Goal: Task Accomplishment & Management: Use online tool/utility

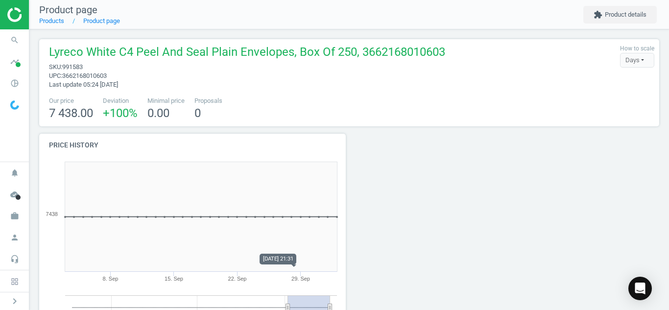
scroll to position [145, 628]
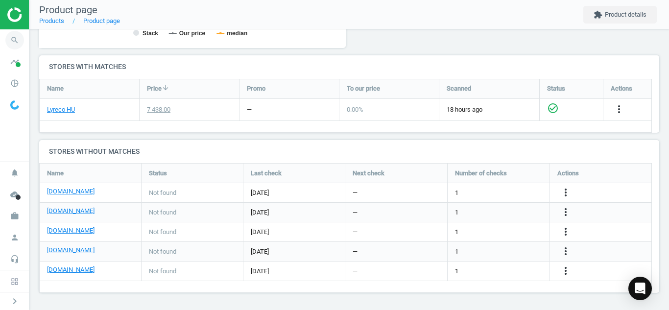
click at [21, 39] on icon "search" at bounding box center [14, 40] width 19 height 19
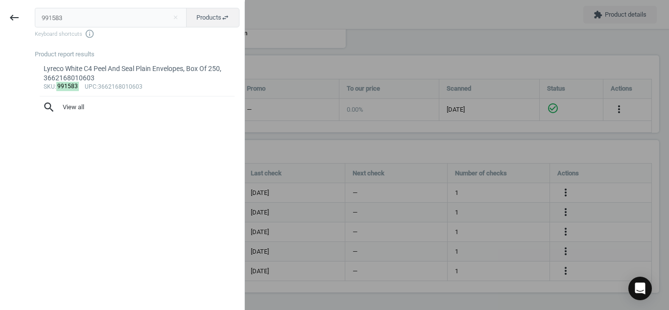
drag, startPoint x: 88, startPoint y: 21, endPoint x: 0, endPoint y: 24, distance: 87.8
click at [0, 24] on div "keyboard_backspace 991583 close Products swap_horiz Keyboard shortcuts info_out…" at bounding box center [122, 156] width 245 height 310
paste input "6652684"
type input "6652684"
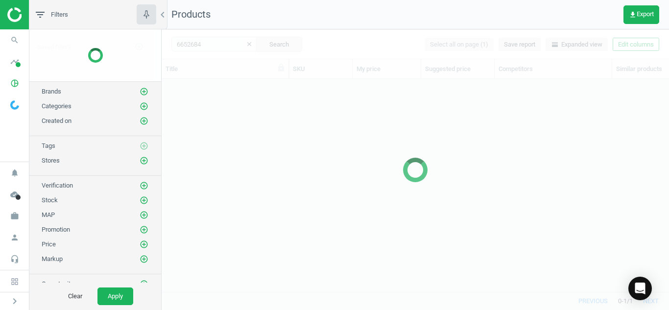
scroll to position [198, 500]
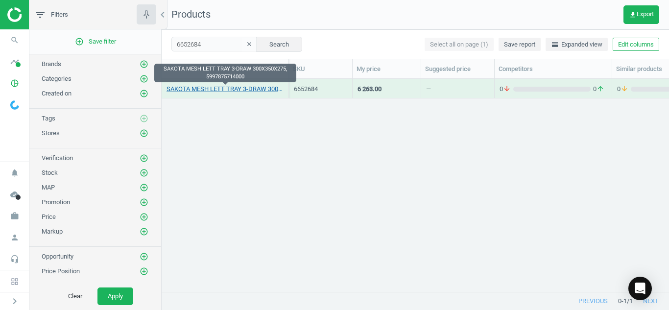
click at [217, 88] on link "SAKOTA MESH LETT TRAY 3-DRAW 300X350X275, 5997875714000" at bounding box center [225, 89] width 117 height 9
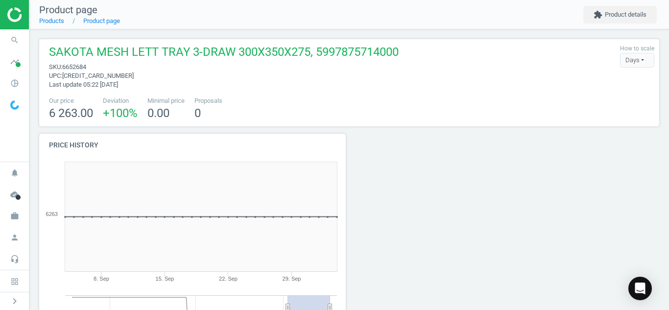
click at [84, 62] on span "SAKOTA MESH LETT TRAY 3-DRAW 300X350X275, 5997875714000" at bounding box center [224, 53] width 350 height 19
click at [80, 67] on span "6652684" at bounding box center [74, 66] width 24 height 7
copy span "6652684"
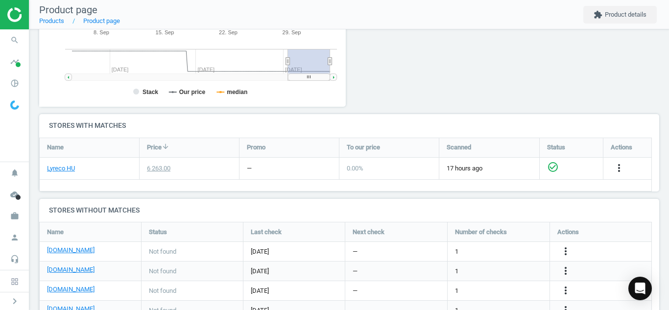
scroll to position [270, 0]
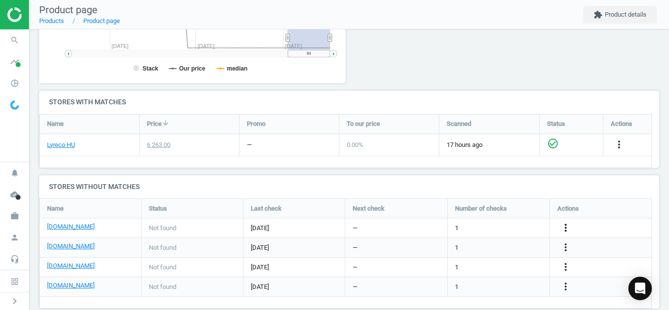
click at [568, 227] on icon "more_vert" at bounding box center [566, 228] width 12 height 12
click at [486, 227] on link "Edit URL/product option" at bounding box center [489, 227] width 134 height 15
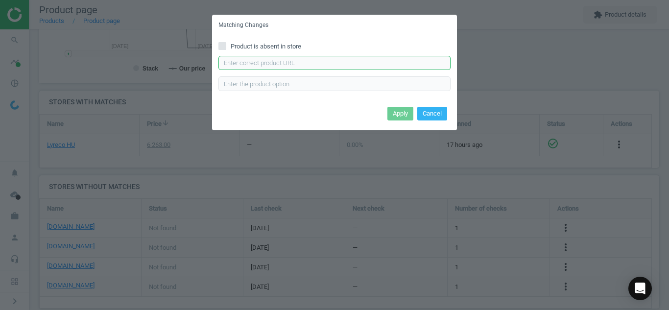
click at [351, 63] on input "text" at bounding box center [335, 63] width 232 height 15
paste input "[URL][DOMAIN_NAME]"
type input "[URL][DOMAIN_NAME]"
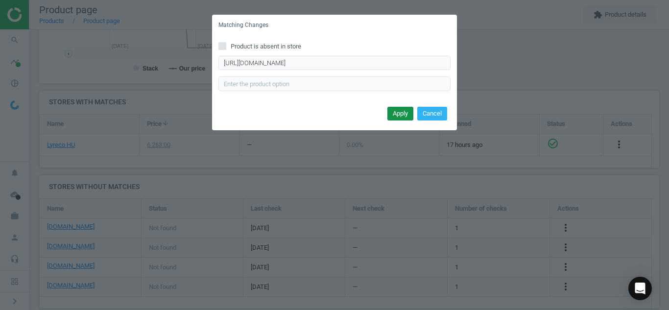
click at [396, 115] on button "Apply" at bounding box center [401, 114] width 26 height 14
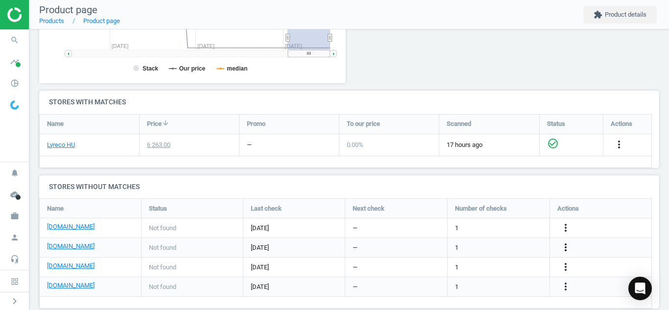
click at [564, 247] on icon "more_vert" at bounding box center [566, 248] width 12 height 12
click at [504, 249] on link "Edit URL/product option" at bounding box center [489, 247] width 134 height 15
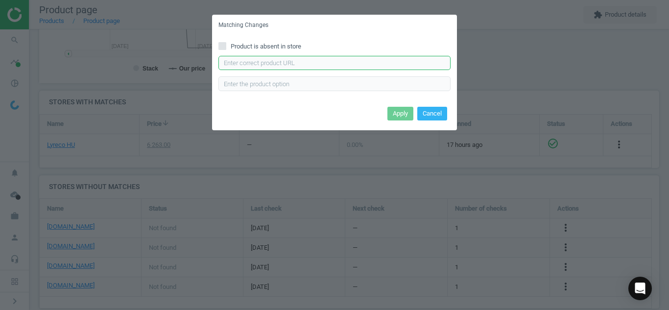
click at [377, 68] on input "text" at bounding box center [335, 63] width 232 height 15
paste input "[URL][DOMAIN_NAME][PERSON_NAME]"
type input "[URL][DOMAIN_NAME][PERSON_NAME]"
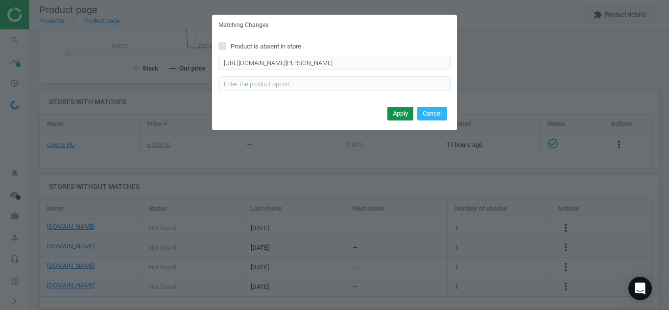
click at [393, 113] on button "Apply" at bounding box center [401, 114] width 26 height 14
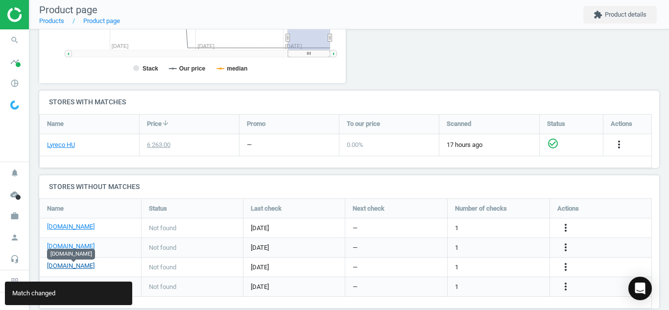
click at [72, 266] on link "[DOMAIN_NAME]" at bounding box center [71, 266] width 48 height 9
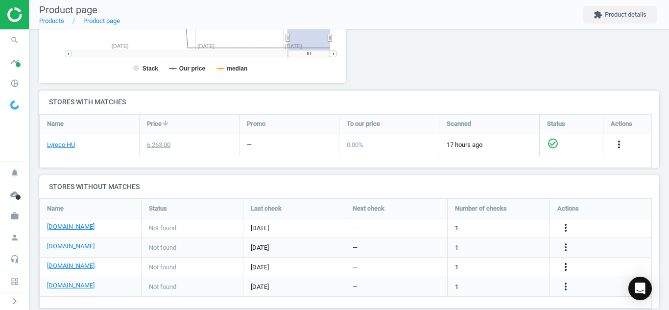
click at [566, 266] on icon "more_vert" at bounding box center [566, 267] width 12 height 12
click at [449, 270] on link "Edit URL/product option" at bounding box center [489, 267] width 134 height 15
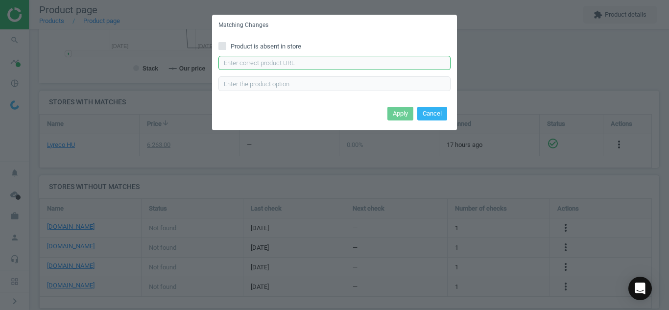
click at [288, 65] on input "text" at bounding box center [335, 63] width 232 height 15
paste input "[URL][DOMAIN_NAME][PERSON_NAME]"
type input "[URL][DOMAIN_NAME][PERSON_NAME]"
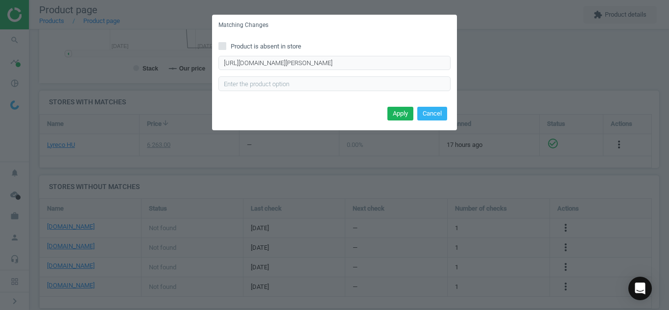
click at [396, 121] on div "Apply Cancel" at bounding box center [334, 117] width 245 height 26
click at [397, 113] on button "Apply" at bounding box center [401, 114] width 26 height 14
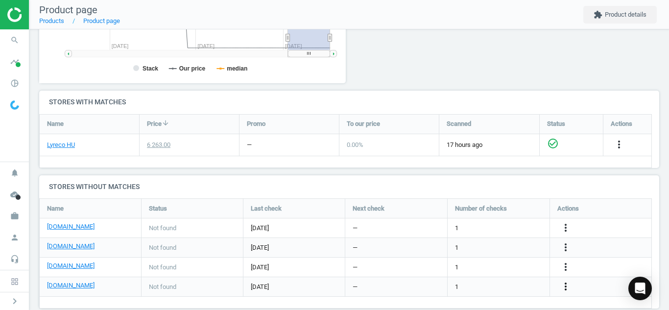
click at [566, 289] on icon "more_vert" at bounding box center [566, 287] width 12 height 12
click at [463, 285] on link "Edit URL/product option" at bounding box center [489, 286] width 134 height 15
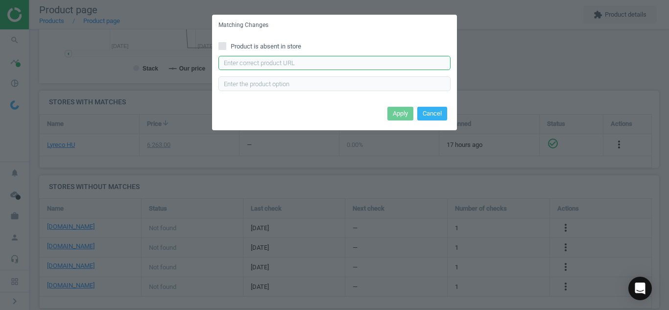
click at [381, 60] on input "text" at bounding box center [335, 63] width 232 height 15
paste input "[URL][DOMAIN_NAME][PERSON_NAME]"
type input "[URL][DOMAIN_NAME][PERSON_NAME]"
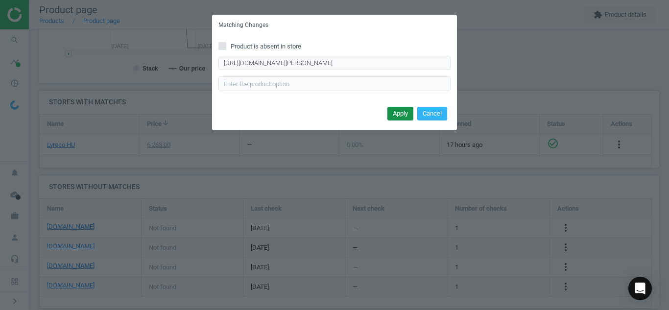
click at [401, 114] on button "Apply" at bounding box center [401, 114] width 26 height 14
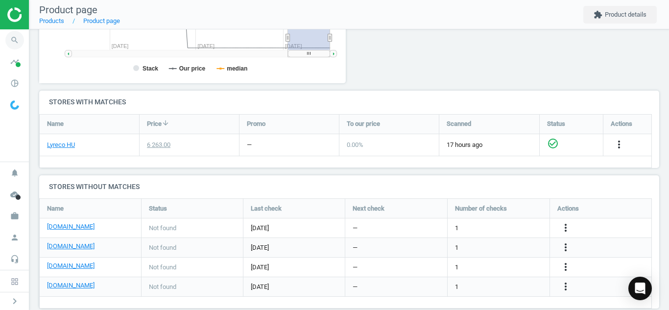
click at [17, 41] on icon "search" at bounding box center [14, 40] width 19 height 19
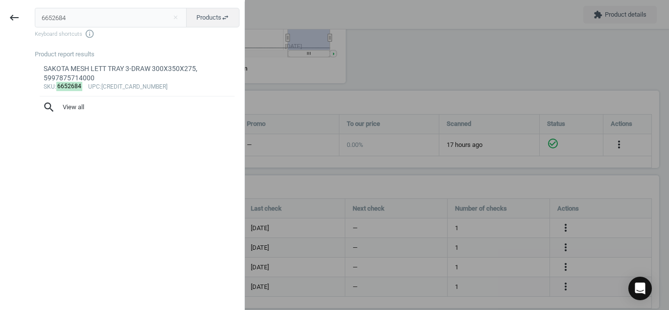
drag, startPoint x: 79, startPoint y: 20, endPoint x: 0, endPoint y: 17, distance: 79.4
click at [0, 17] on div "keyboard_backspace 6652684 close Products swap_horiz Keyboard shortcuts info_ou…" at bounding box center [122, 156] width 245 height 310
type input "10081369"
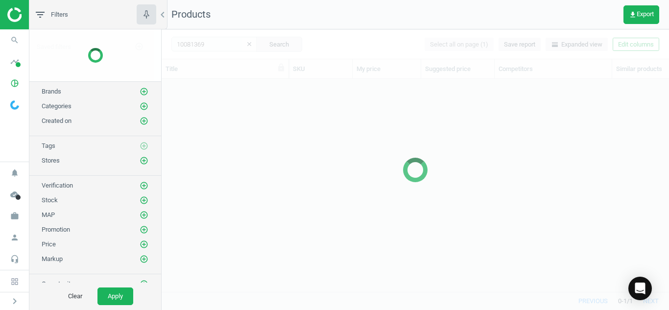
scroll to position [198, 500]
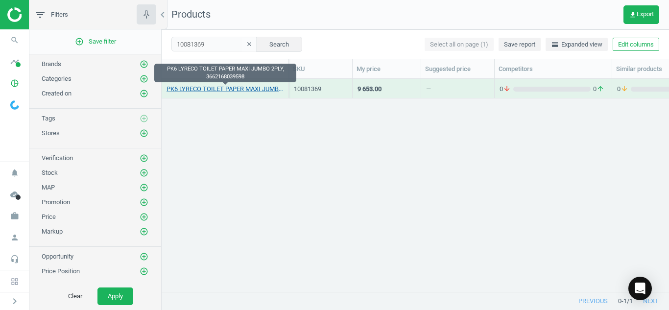
click at [218, 91] on link "PK6 LYRECO TOILET PAPER MAXI JUMBO 2PLY, 3662168039598" at bounding box center [225, 89] width 117 height 9
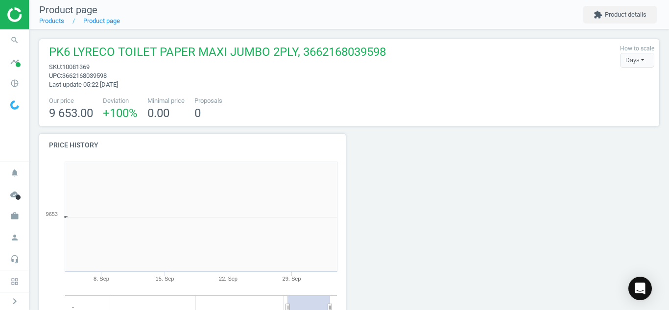
scroll to position [211, 318]
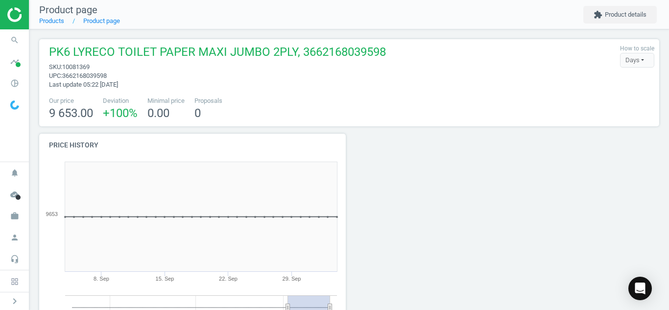
click at [442, 154] on div at bounding box center [427, 247] width 157 height 227
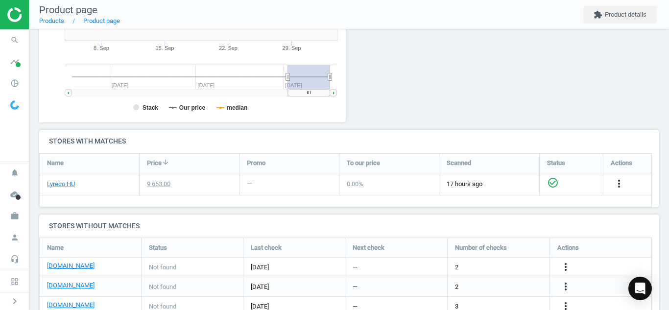
scroll to position [241, 0]
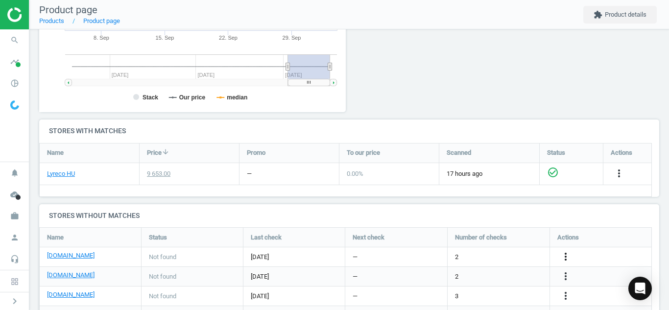
click at [568, 255] on icon "more_vert" at bounding box center [566, 257] width 12 height 12
click at [501, 260] on link "Edit URL/product option" at bounding box center [489, 256] width 134 height 15
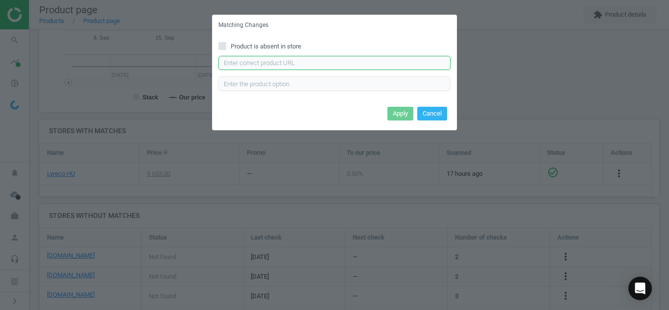
click at [358, 64] on input "text" at bounding box center [335, 63] width 232 height 15
paste input "[URL][DOMAIN_NAME]"
type input "[URL][DOMAIN_NAME]"
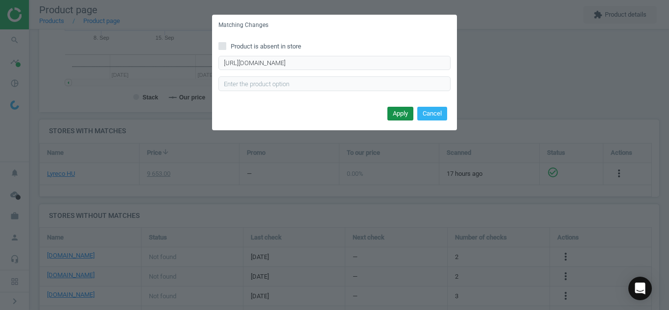
click at [400, 109] on button "Apply" at bounding box center [401, 114] width 26 height 14
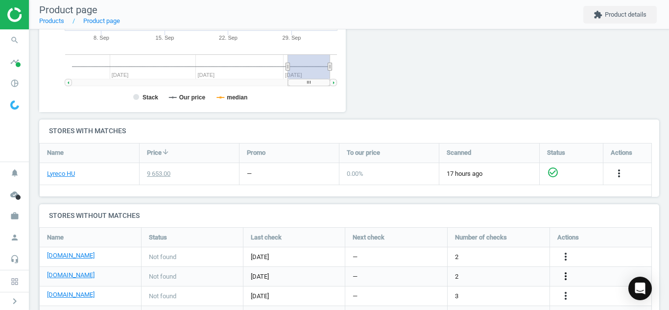
click at [564, 275] on icon "more_vert" at bounding box center [566, 276] width 12 height 12
click at [486, 272] on link "Edit URL/product option" at bounding box center [489, 276] width 134 height 15
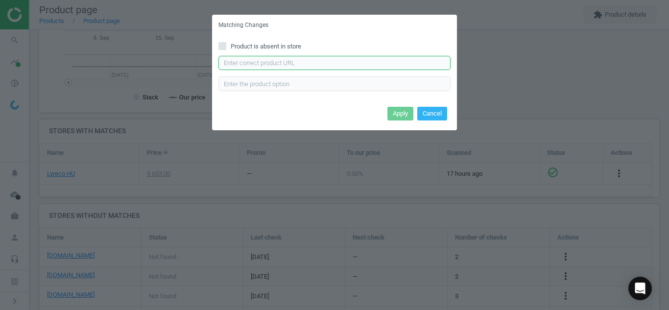
click at [351, 66] on input "text" at bounding box center [335, 63] width 232 height 15
paste input "[URL][DOMAIN_NAME]"
type input "[URL][DOMAIN_NAME]"
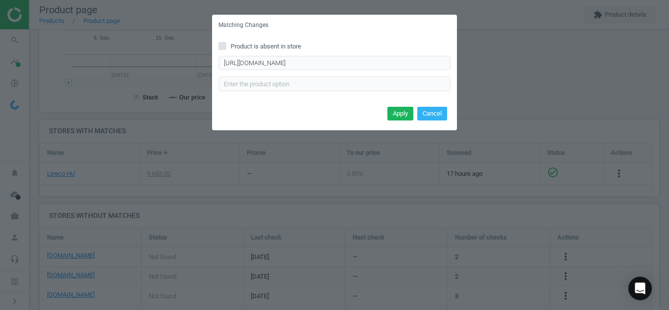
click at [397, 121] on div "Apply Cancel" at bounding box center [334, 117] width 245 height 26
click at [396, 114] on button "Apply" at bounding box center [401, 114] width 26 height 14
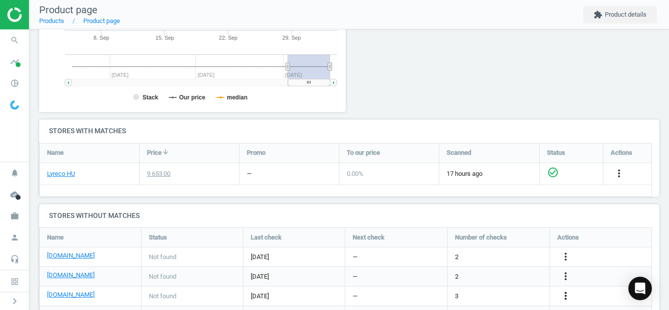
click at [564, 295] on icon "more_vert" at bounding box center [566, 296] width 12 height 12
click at [502, 292] on link "Edit URL/product option" at bounding box center [489, 286] width 134 height 15
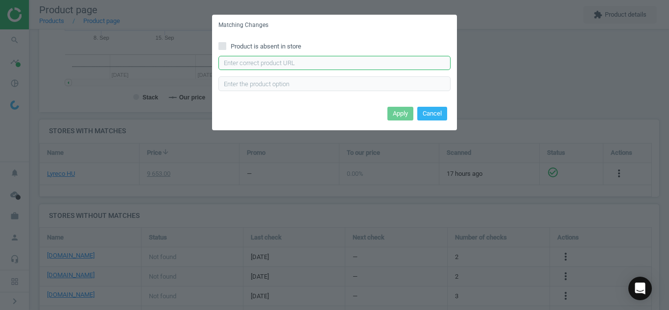
click at [398, 57] on input "text" at bounding box center [335, 63] width 232 height 15
paste input "[URL][DOMAIN_NAME]"
type input "[URL][DOMAIN_NAME]"
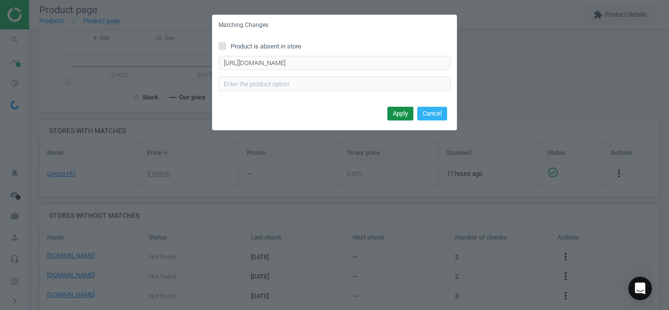
click at [399, 117] on button "Apply" at bounding box center [401, 114] width 26 height 14
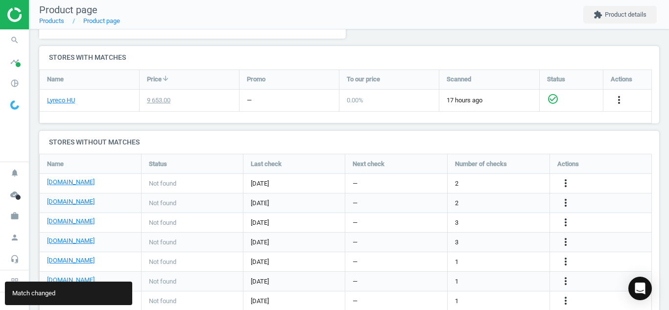
scroll to position [344, 0]
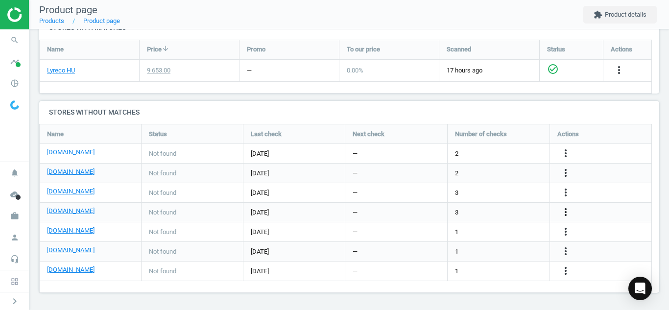
click at [564, 212] on icon "more_vert" at bounding box center [566, 212] width 12 height 12
click at [436, 216] on link "Edit URL/product option" at bounding box center [489, 212] width 134 height 15
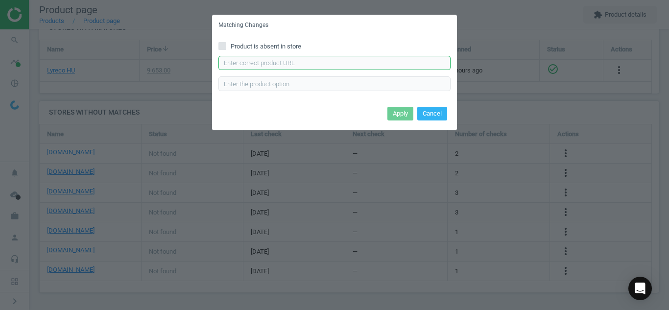
click at [326, 62] on input "text" at bounding box center [335, 63] width 232 height 15
paste input "[URL][DOMAIN_NAME][PERSON_NAME]"
type input "[URL][DOMAIN_NAME][PERSON_NAME]"
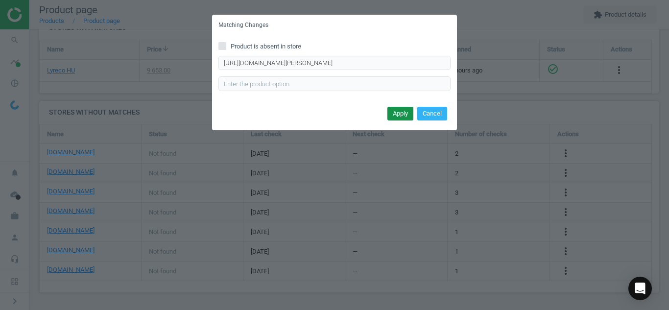
click at [398, 113] on button "Apply" at bounding box center [401, 114] width 26 height 14
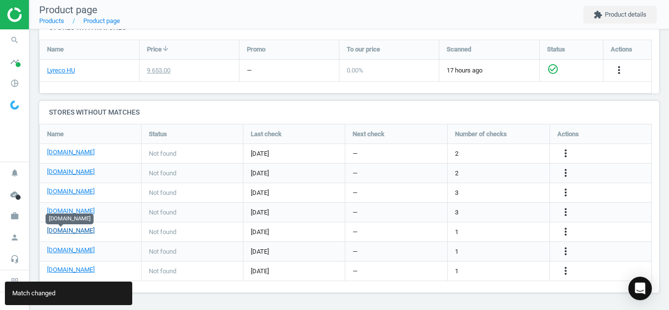
click at [62, 234] on link "[DOMAIN_NAME]" at bounding box center [71, 230] width 48 height 9
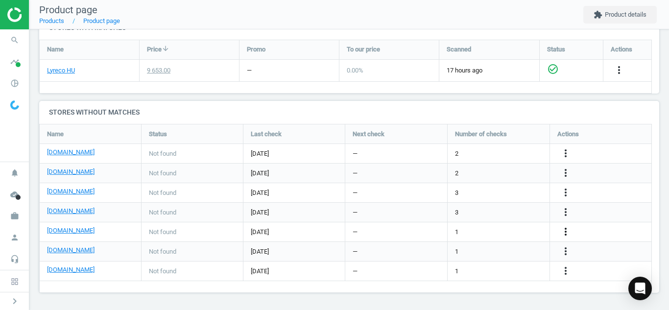
click at [568, 230] on icon "more_vert" at bounding box center [566, 232] width 12 height 12
click at [513, 230] on link "Edit URL/product option" at bounding box center [489, 231] width 134 height 15
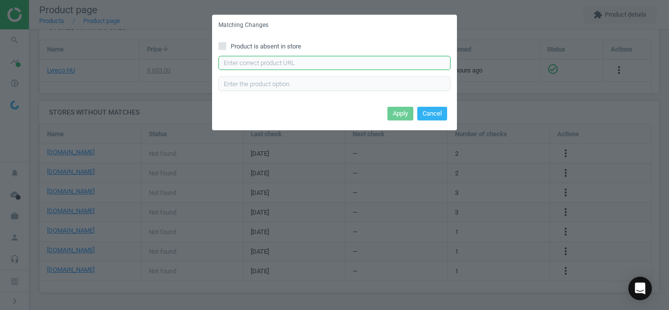
click at [391, 66] on input "text" at bounding box center [335, 63] width 232 height 15
paste input "[URL][DOMAIN_NAME]"
type input "[URL][DOMAIN_NAME]"
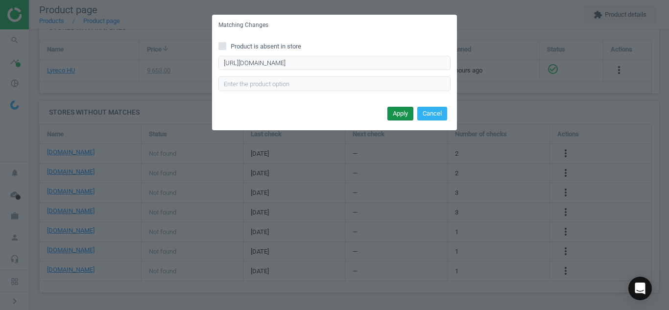
click at [397, 116] on button "Apply" at bounding box center [401, 114] width 26 height 14
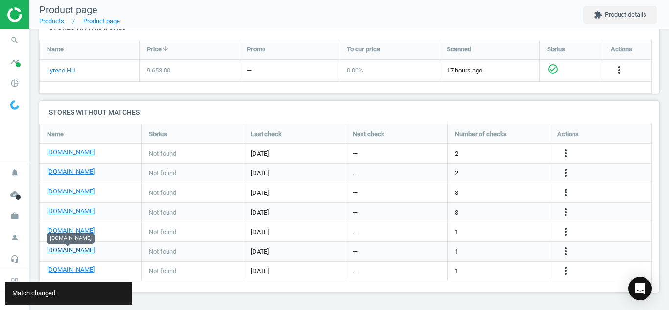
click at [79, 252] on link "[DOMAIN_NAME]" at bounding box center [71, 250] width 48 height 9
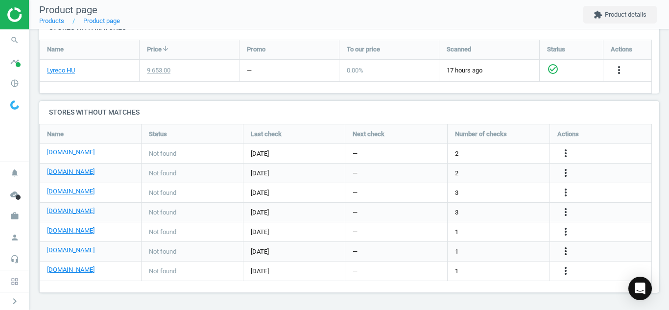
click at [566, 253] on icon "more_vert" at bounding box center [566, 251] width 12 height 12
click at [456, 249] on link "Edit URL/product option" at bounding box center [489, 251] width 134 height 15
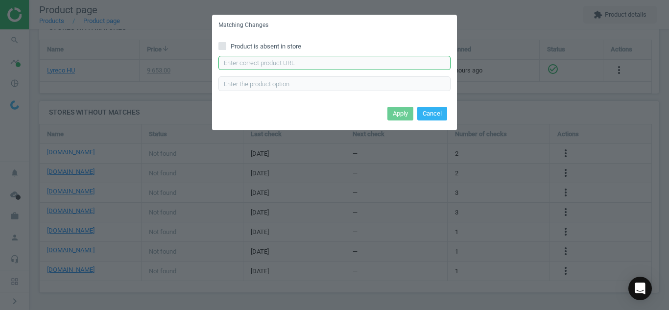
click at [339, 61] on input "text" at bounding box center [335, 63] width 232 height 15
paste input "[URL][DOMAIN_NAME]"
type input "[URL][DOMAIN_NAME]"
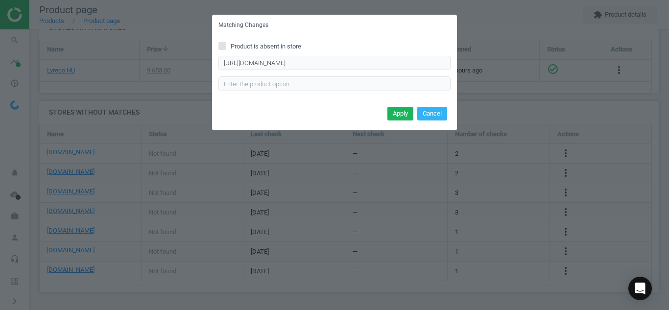
click at [393, 121] on div "Apply Cancel" at bounding box center [334, 117] width 245 height 26
click at [393, 115] on button "Apply" at bounding box center [401, 114] width 26 height 14
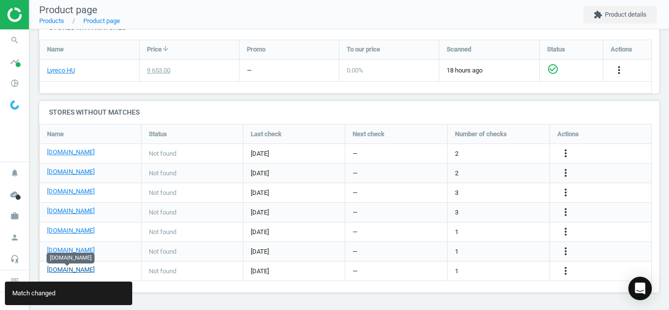
click at [78, 268] on link "[DOMAIN_NAME]" at bounding box center [71, 270] width 48 height 9
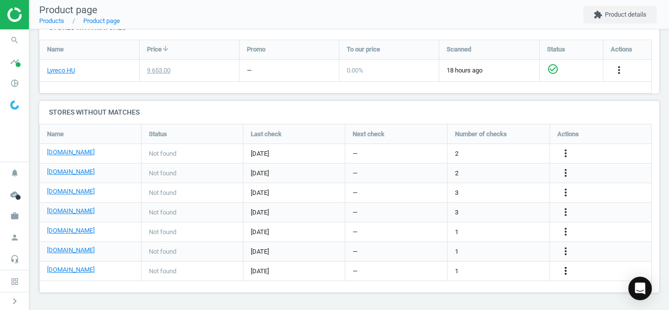
click at [566, 271] on icon "more_vert" at bounding box center [566, 271] width 12 height 12
click at [524, 274] on link "Edit URL/product option" at bounding box center [489, 271] width 134 height 15
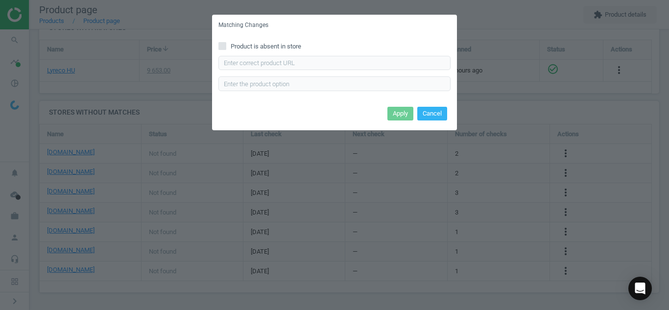
click at [228, 42] on label "Product is absent in store" at bounding box center [335, 46] width 232 height 9
click at [226, 43] on input "Product is absent in store" at bounding box center [222, 46] width 6 height 6
checkbox input "true"
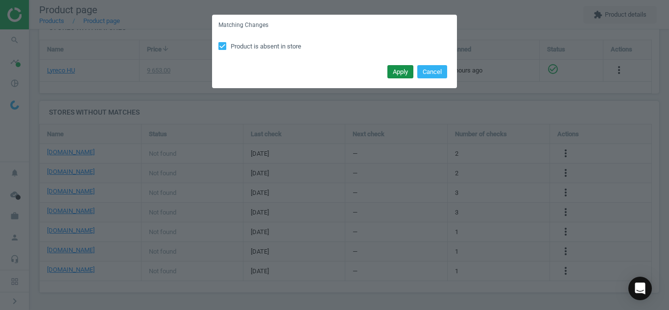
click at [391, 67] on button "Apply" at bounding box center [401, 72] width 26 height 14
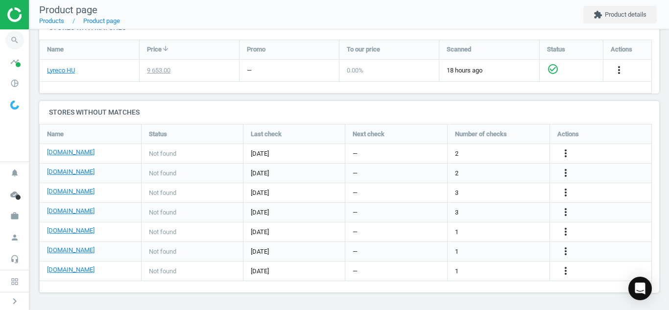
click at [11, 41] on icon "search" at bounding box center [14, 40] width 19 height 19
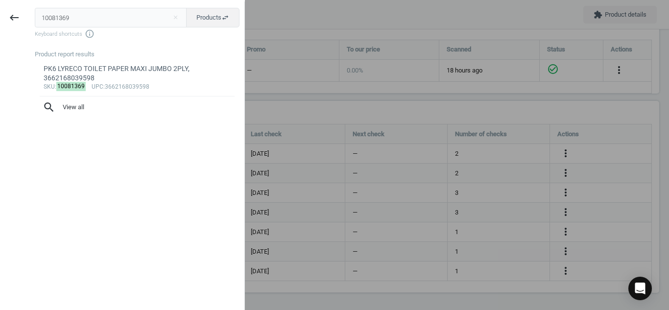
drag, startPoint x: 97, startPoint y: 25, endPoint x: 0, endPoint y: 17, distance: 96.9
click at [0, 17] on div "keyboard_backspace 10081369 close Products swap_horiz Keyboard shortcuts info_o…" at bounding box center [122, 156] width 245 height 310
type input "6652616"
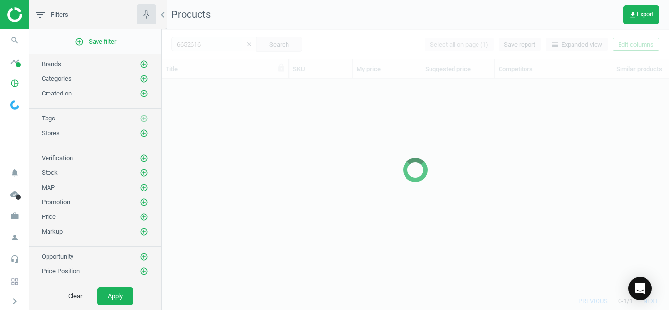
scroll to position [198, 500]
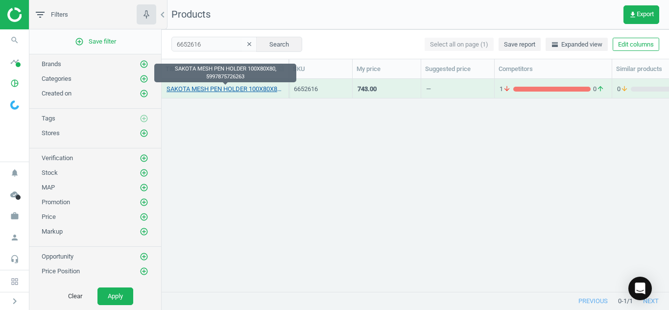
click at [246, 91] on link "SAKOTA MESH PEN HOLDER 100X80X80, 5997875726263" at bounding box center [225, 89] width 117 height 9
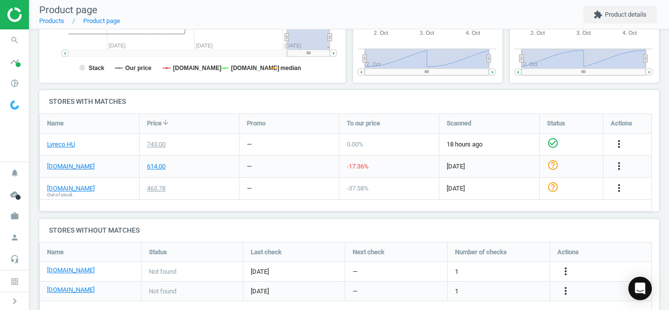
scroll to position [291, 0]
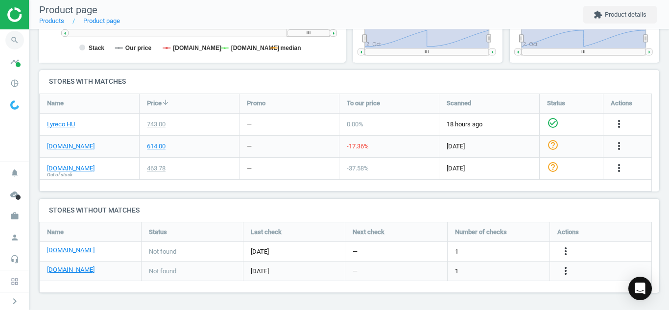
click at [17, 38] on icon "search" at bounding box center [14, 40] width 19 height 19
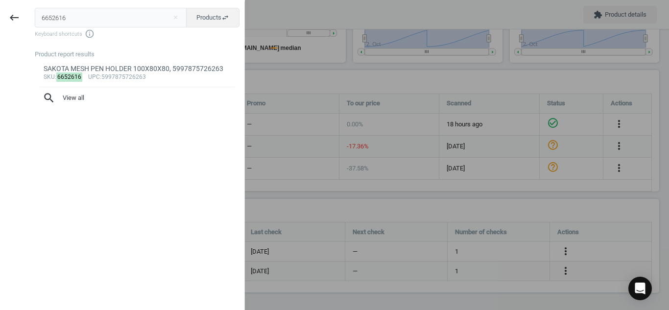
drag, startPoint x: 80, startPoint y: 20, endPoint x: 0, endPoint y: 18, distance: 79.9
click at [0, 18] on div "keyboard_backspace 6652616 close Products swap_horiz Keyboard shortcuts info_ou…" at bounding box center [122, 156] width 245 height 310
type input "2520647"
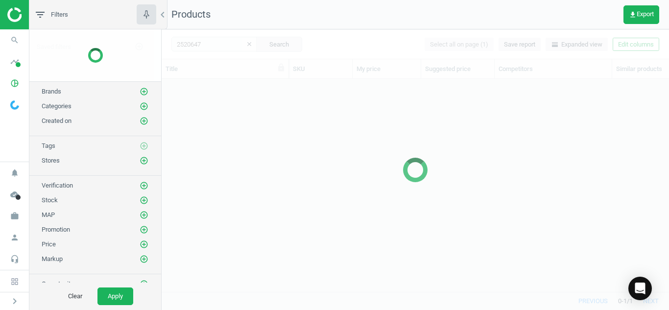
scroll to position [198, 500]
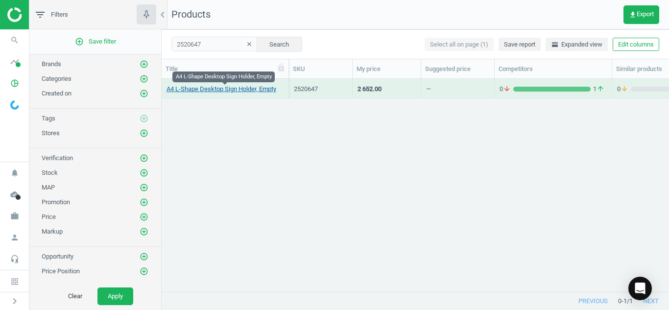
click at [213, 88] on link "A4 L-Shape Desktop Sign Holder, Empty" at bounding box center [222, 89] width 110 height 9
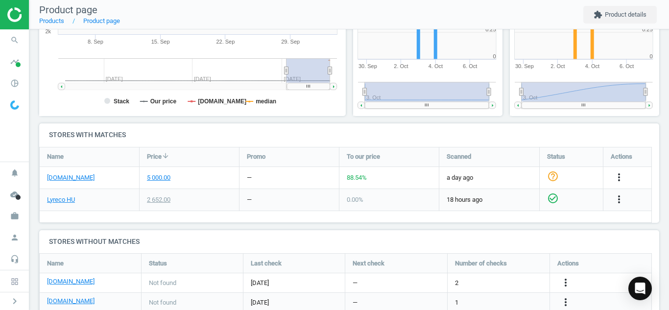
scroll to position [288, 0]
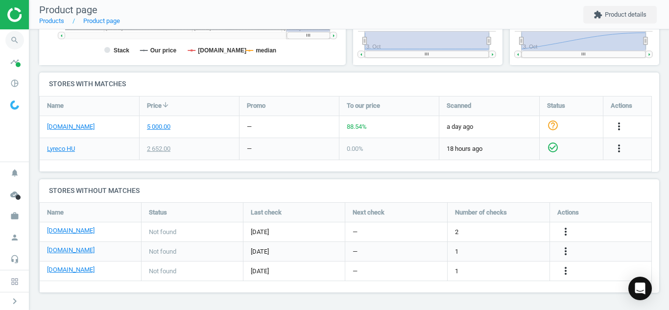
click at [14, 45] on icon "search" at bounding box center [14, 40] width 19 height 19
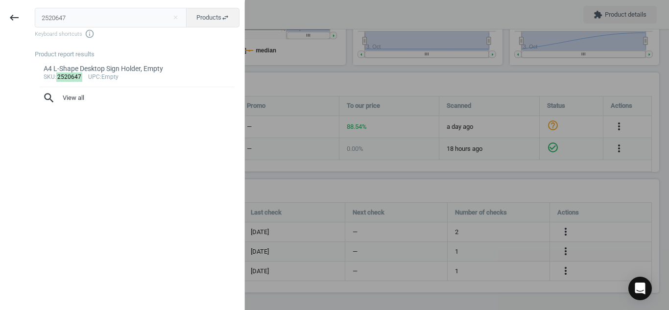
drag, startPoint x: 111, startPoint y: 21, endPoint x: 0, endPoint y: 21, distance: 111.2
click at [0, 21] on div "keyboard_backspace 2520647 close Products swap_horiz Keyboard shortcuts info_ou…" at bounding box center [122, 156] width 245 height 310
type input "3337264"
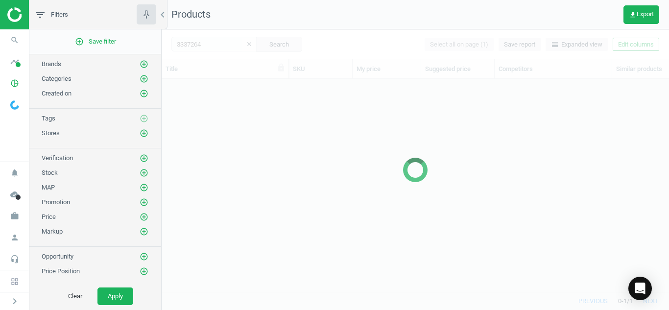
scroll to position [198, 500]
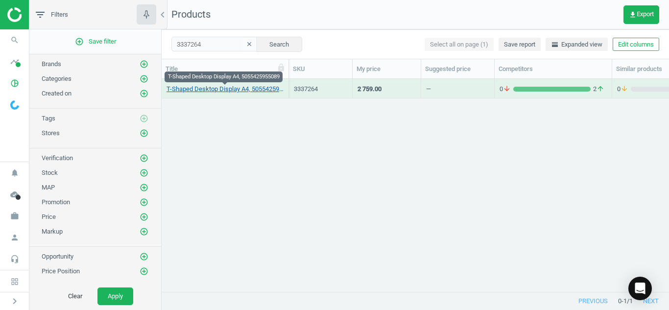
click at [224, 91] on link "T-Shaped Desktop Display A4, 5055425955089" at bounding box center [225, 89] width 117 height 9
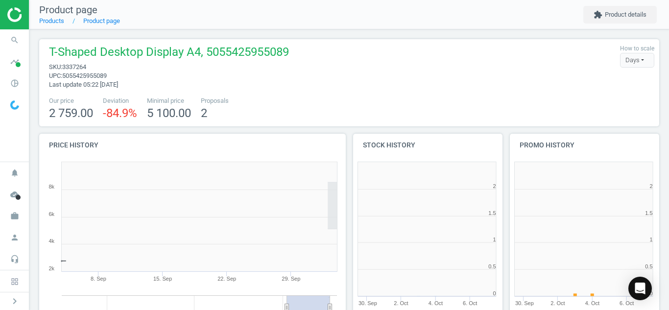
scroll to position [5, 5]
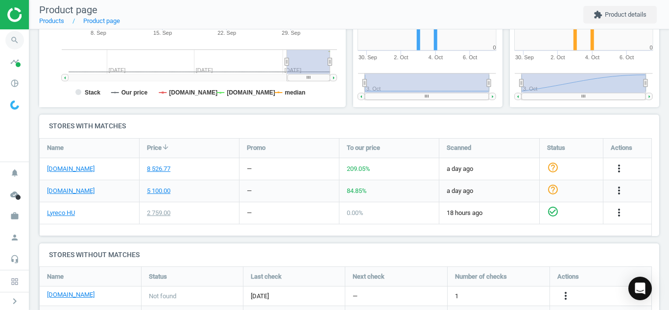
click at [7, 36] on icon "search" at bounding box center [14, 40] width 19 height 19
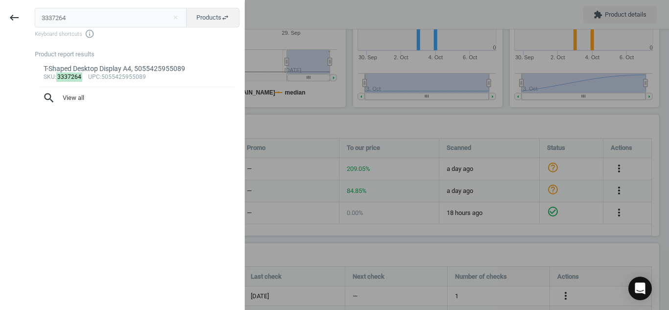
drag, startPoint x: 78, startPoint y: 20, endPoint x: 0, endPoint y: 46, distance: 82.6
click at [0, 46] on div "keyboard_backspace 3337264 close Products swap_horiz Keyboard shortcuts info_ou…" at bounding box center [122, 156] width 245 height 310
type input "6652616"
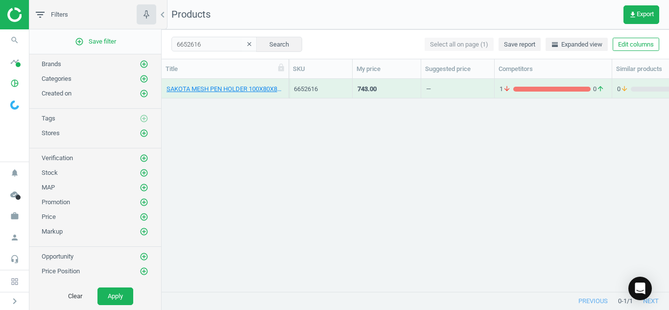
click at [186, 97] on div "SAKOTA MESH PEN HOLDER 100X80X80, 5997875726263" at bounding box center [225, 89] width 127 height 20
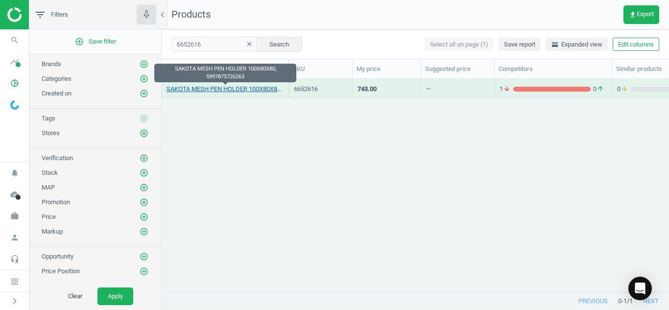
click at [186, 91] on link "SAKOTA MESH PEN HOLDER 100X80X80, 5997875726263" at bounding box center [225, 89] width 117 height 9
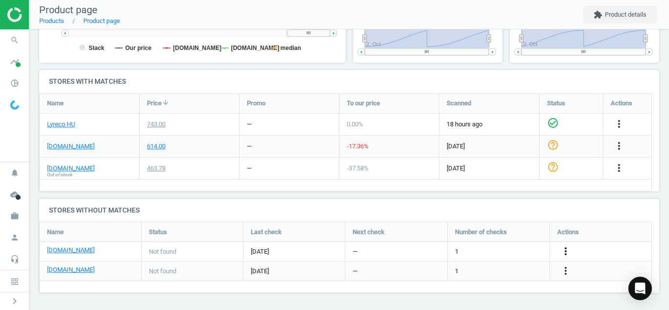
click at [567, 253] on icon "more_vert" at bounding box center [566, 251] width 12 height 12
click at [498, 248] on link "Edit URL/product option" at bounding box center [489, 251] width 134 height 15
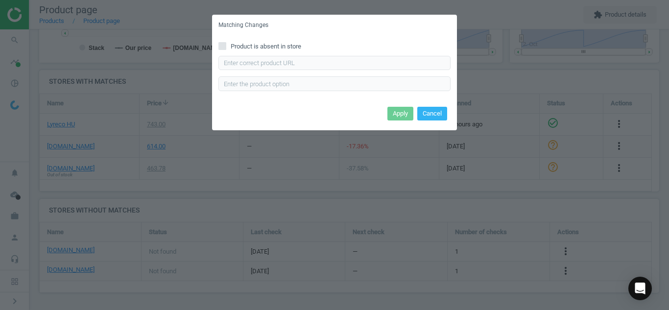
click at [224, 45] on input "Product is absent in store" at bounding box center [222, 46] width 6 height 6
checkbox input "true"
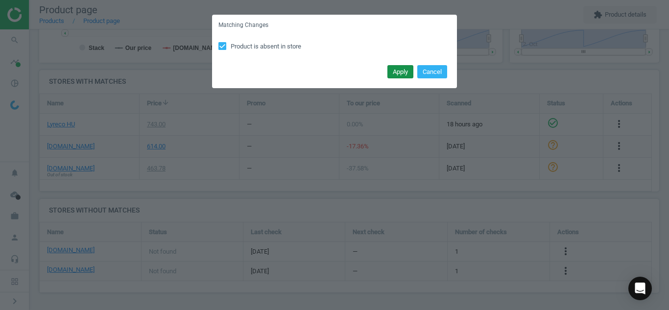
click at [404, 73] on button "Apply" at bounding box center [401, 72] width 26 height 14
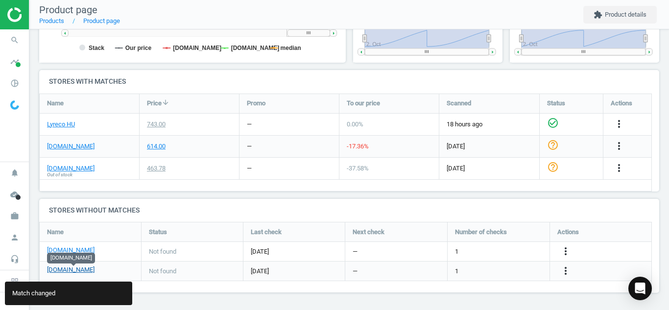
click at [88, 273] on link "[DOMAIN_NAME]" at bounding box center [71, 270] width 48 height 9
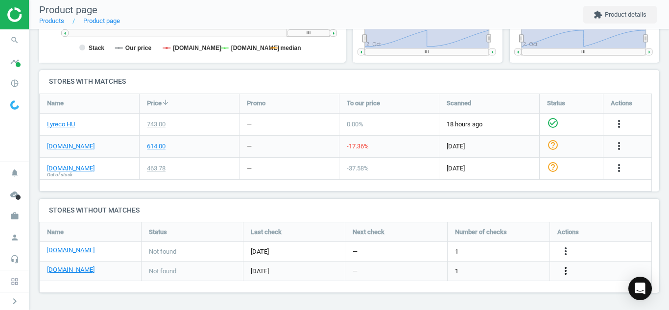
click at [564, 274] on icon "more_vert" at bounding box center [566, 271] width 12 height 12
click at [506, 272] on link "Edit URL/product option" at bounding box center [489, 271] width 134 height 15
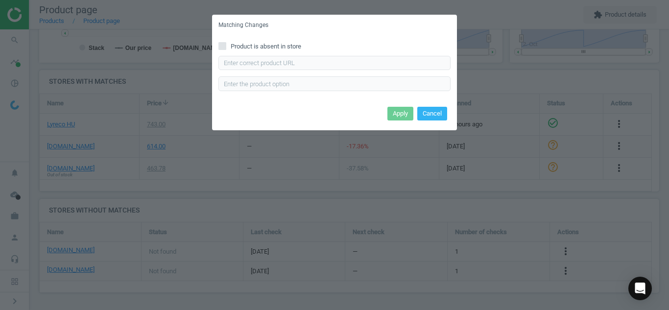
click at [222, 45] on input "Product is absent in store" at bounding box center [222, 46] width 6 height 6
checkbox input "true"
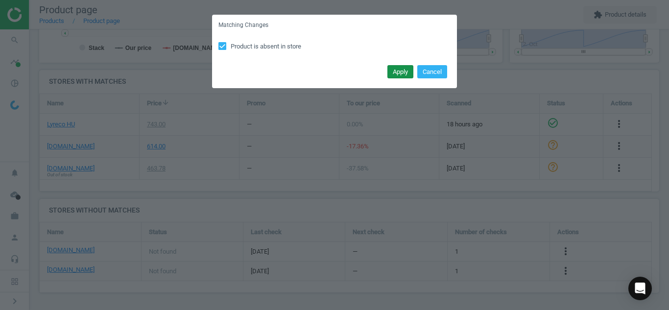
click at [399, 76] on button "Apply" at bounding box center [401, 72] width 26 height 14
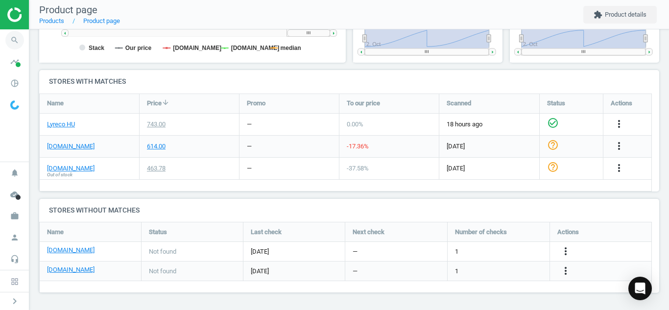
click at [14, 37] on icon "search" at bounding box center [14, 40] width 19 height 19
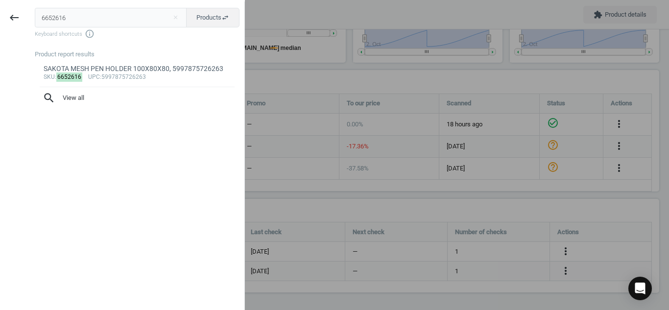
drag, startPoint x: 65, startPoint y: 19, endPoint x: 0, endPoint y: 19, distance: 64.7
click at [0, 19] on div "keyboard_backspace 6652616 close Products swap_horiz Keyboard shortcuts info_ou…" at bounding box center [122, 156] width 245 height 310
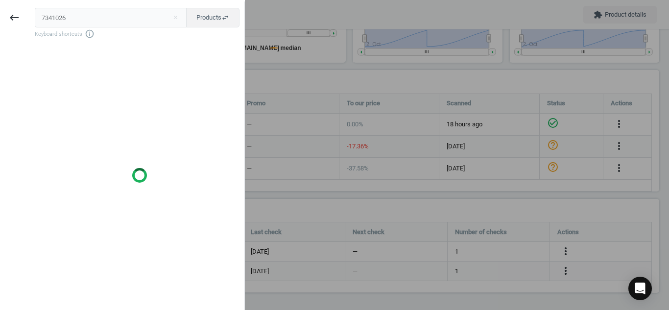
type input "7341026"
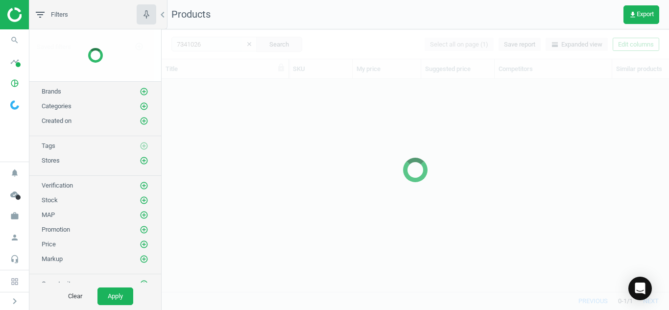
scroll to position [198, 500]
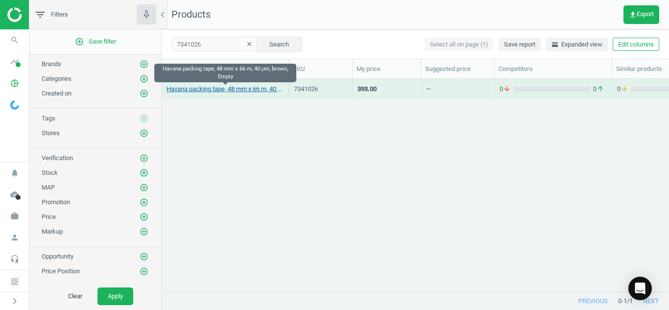
click at [194, 91] on link "Havana packing tape, 48 mm x 66 m, 40 μm, brown, Empty" at bounding box center [225, 89] width 117 height 9
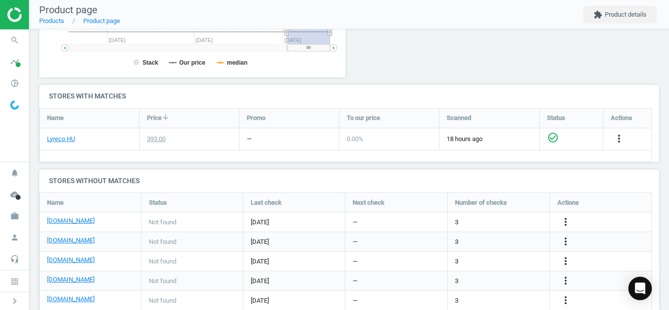
scroll to position [300, 0]
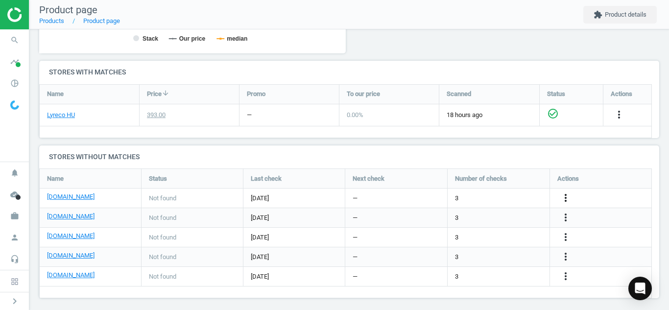
click at [569, 198] on icon "more_vert" at bounding box center [566, 198] width 12 height 12
click at [463, 197] on link "Edit URL/product option" at bounding box center [489, 198] width 134 height 15
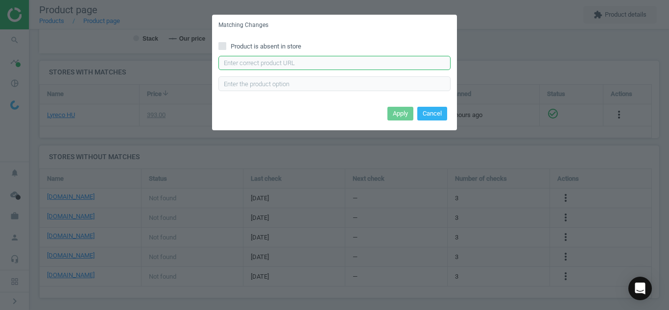
click at [330, 66] on input "text" at bounding box center [335, 63] width 232 height 15
paste input "[URL][DOMAIN_NAME]"
type input "[URL][DOMAIN_NAME]"
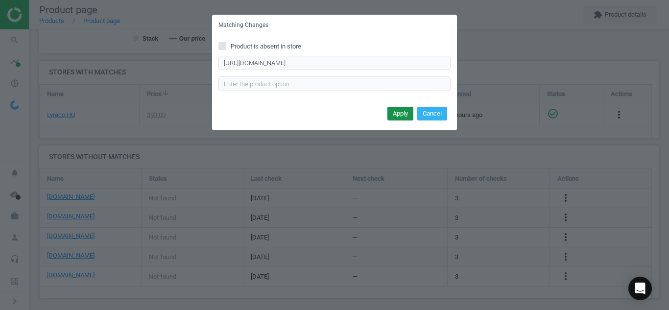
click at [408, 116] on button "Apply" at bounding box center [401, 114] width 26 height 14
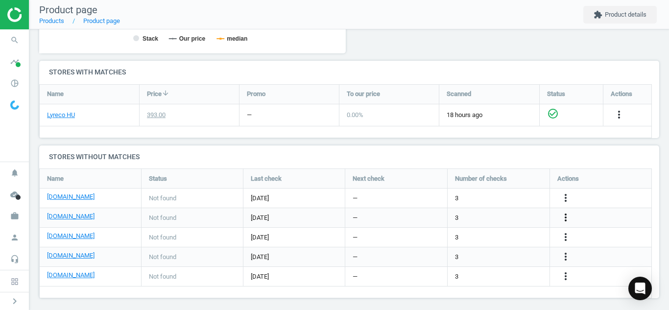
click at [566, 217] on icon "more_vert" at bounding box center [566, 218] width 12 height 12
click at [456, 217] on link "Edit URL/product option" at bounding box center [489, 217] width 134 height 15
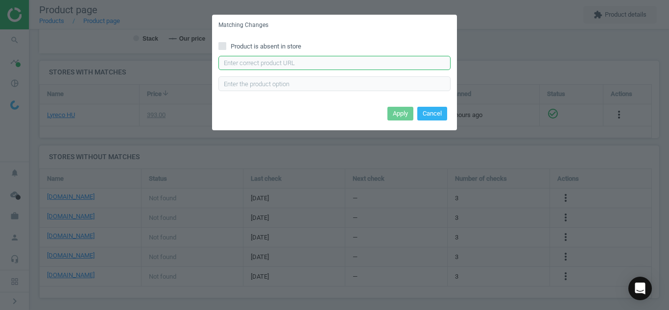
click at [366, 63] on input "text" at bounding box center [335, 63] width 232 height 15
paste input "[URL][DOMAIN_NAME][PERSON_NAME]"
type input "[URL][DOMAIN_NAME][PERSON_NAME]"
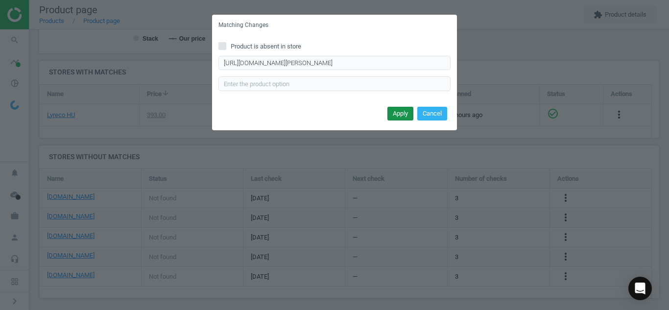
click at [397, 112] on button "Apply" at bounding box center [401, 114] width 26 height 14
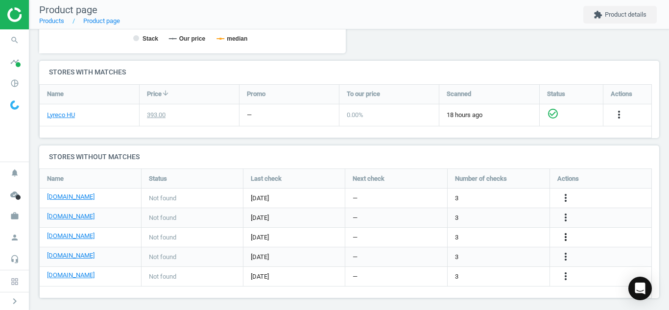
click at [571, 241] on icon "more_vert" at bounding box center [566, 237] width 12 height 12
click at [449, 235] on link "Edit URL/product option" at bounding box center [489, 237] width 134 height 15
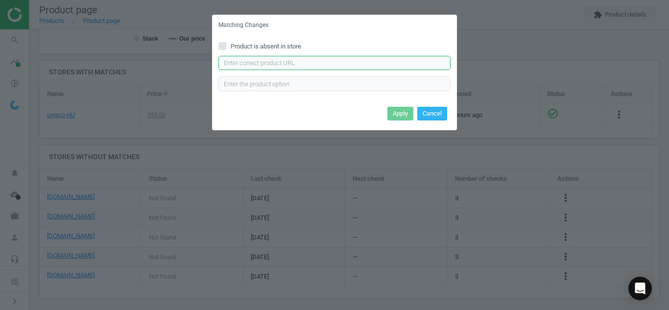
click at [311, 61] on input "text" at bounding box center [335, 63] width 232 height 15
paste input "[URL][DOMAIN_NAME][PERSON_NAME]"
type input "[URL][DOMAIN_NAME][PERSON_NAME]"
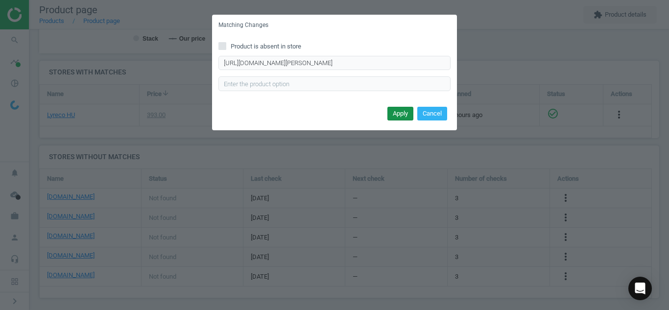
click at [395, 112] on button "Apply" at bounding box center [401, 114] width 26 height 14
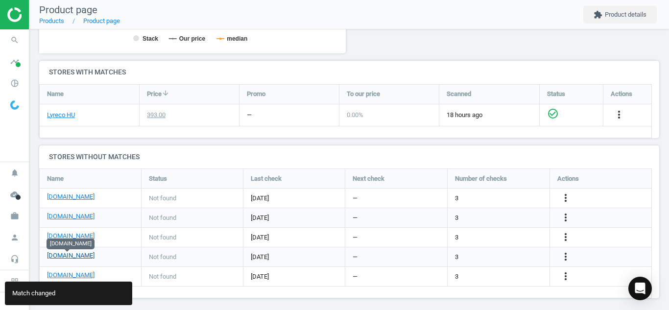
click at [70, 256] on link "[DOMAIN_NAME]" at bounding box center [71, 255] width 48 height 9
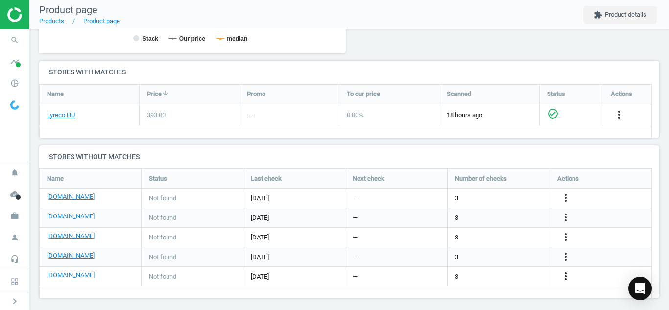
click at [571, 272] on icon "more_vert" at bounding box center [566, 276] width 12 height 12
click at [504, 275] on link "Edit URL/product option" at bounding box center [489, 276] width 134 height 15
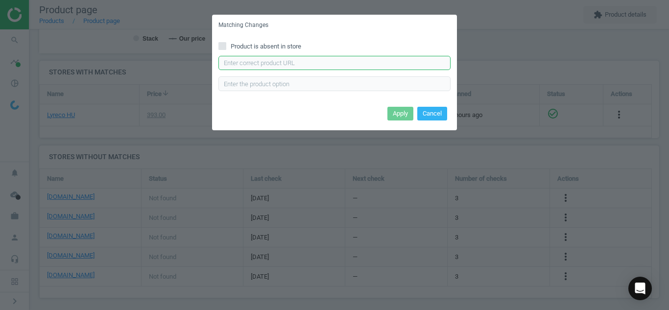
click at [365, 66] on input "text" at bounding box center [335, 63] width 232 height 15
paste input "[URL][DOMAIN_NAME][PERSON_NAME]"
type input "[URL][DOMAIN_NAME][PERSON_NAME]"
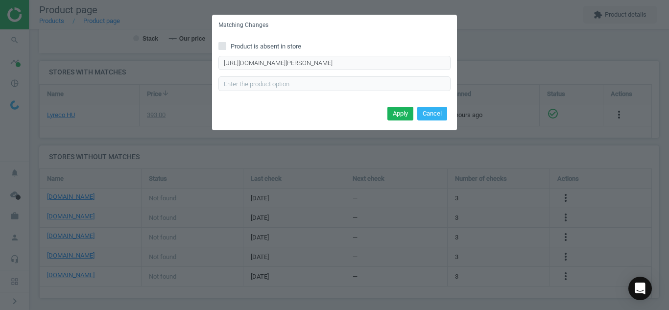
click at [398, 121] on div "Apply Cancel" at bounding box center [334, 117] width 245 height 26
click at [391, 111] on button "Apply" at bounding box center [401, 114] width 26 height 14
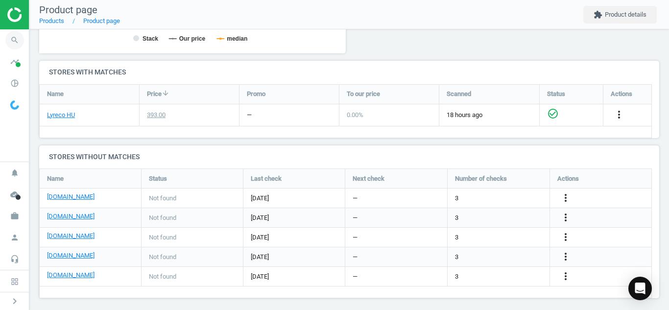
click at [13, 42] on icon "search" at bounding box center [14, 40] width 19 height 19
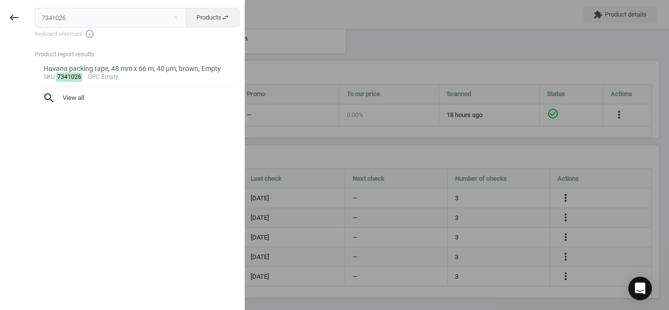
drag, startPoint x: 98, startPoint y: 14, endPoint x: 0, endPoint y: 21, distance: 98.8
click at [0, 21] on div "keyboard_backspace 7341026 close Products swap_horiz Keyboard shortcuts info_ou…" at bounding box center [122, 156] width 245 height 310
type input "1865174"
click at [196, 18] on button "Products swap_horiz" at bounding box center [212, 18] width 53 height 20
drag, startPoint x: 95, startPoint y: 19, endPoint x: 0, endPoint y: 26, distance: 95.3
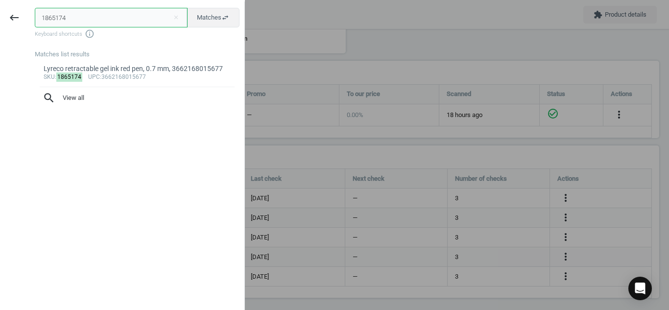
click at [0, 26] on div "keyboard_backspace 1865174 close Matches swap_horiz Keyboard shortcuts info_out…" at bounding box center [122, 156] width 245 height 310
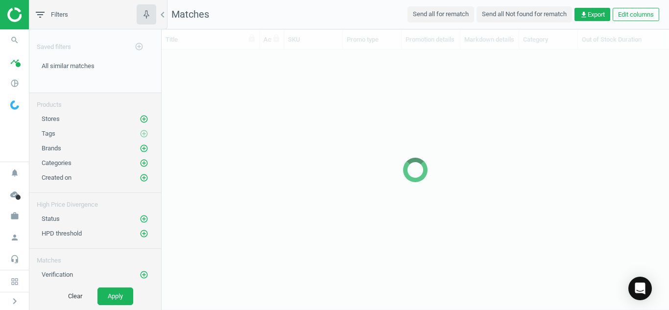
scroll to position [227, 500]
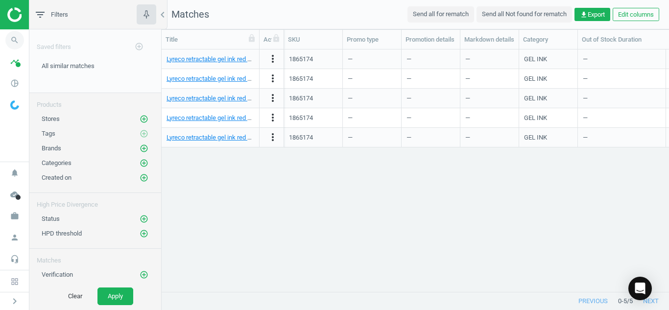
click at [13, 37] on icon "search" at bounding box center [14, 40] width 19 height 19
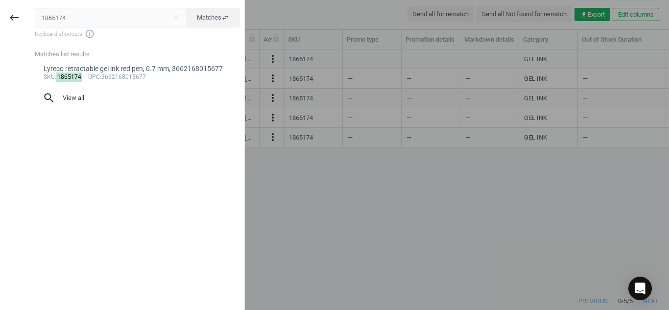
drag, startPoint x: 77, startPoint y: 24, endPoint x: 0, endPoint y: 37, distance: 78.0
click at [0, 37] on div "keyboard_backspace 1865174 close Matches swap_horiz Keyboard shortcuts info_out…" at bounding box center [122, 156] width 245 height 310
click at [210, 22] on span "Matches swap_horiz" at bounding box center [213, 17] width 32 height 9
click at [120, 24] on input "1865174" at bounding box center [111, 18] width 152 height 20
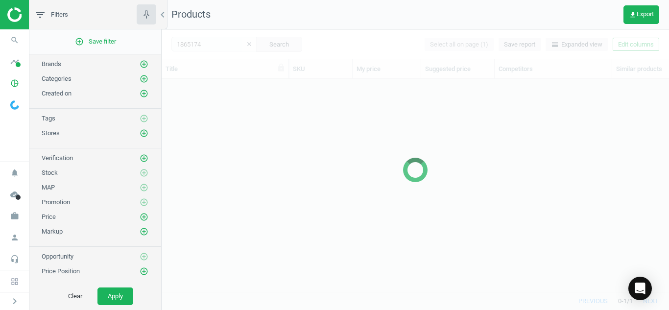
scroll to position [198, 500]
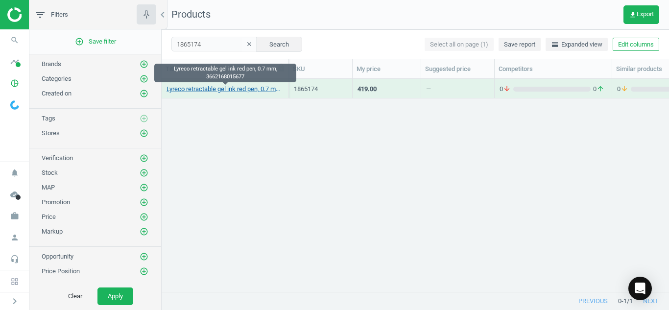
click at [246, 86] on link "Lyreco retractable gel ink red pen, 0.7 mm, 3662168015677" at bounding box center [225, 89] width 117 height 9
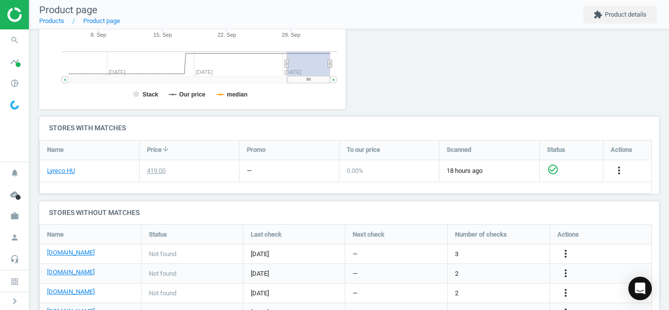
scroll to position [265, 0]
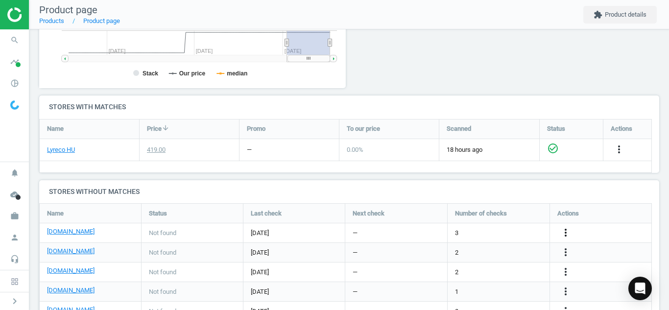
click at [570, 234] on icon "more_vert" at bounding box center [566, 233] width 12 height 12
click at [518, 235] on link "Edit URL/product option" at bounding box center [489, 232] width 134 height 15
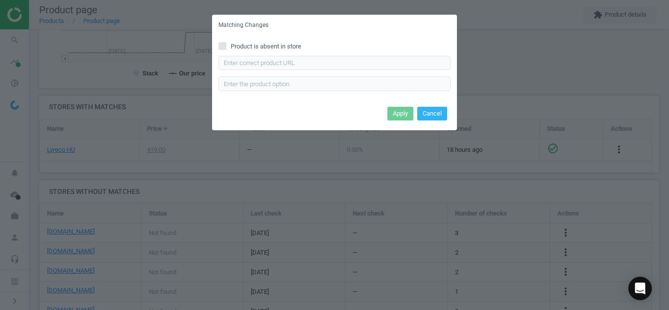
click at [224, 49] on input "Product is absent in store" at bounding box center [222, 46] width 6 height 6
checkbox input "true"
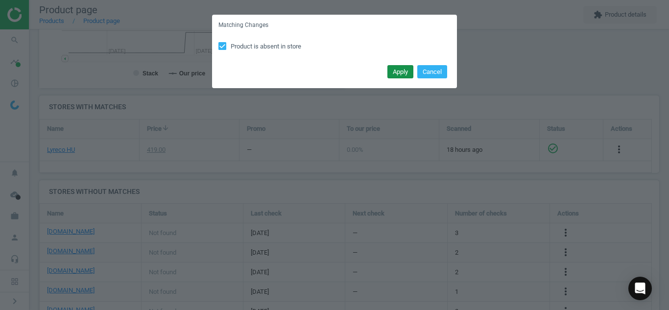
click at [404, 69] on button "Apply" at bounding box center [401, 72] width 26 height 14
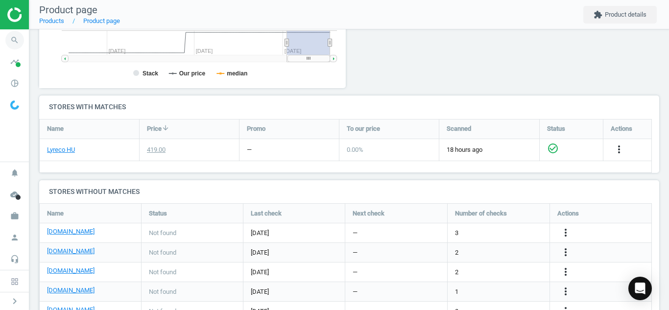
click at [16, 41] on icon "search" at bounding box center [14, 40] width 19 height 19
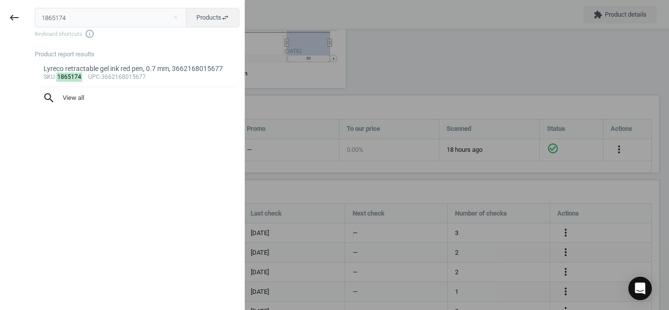
drag, startPoint x: 63, startPoint y: 20, endPoint x: 0, endPoint y: 12, distance: 63.1
click at [0, 12] on div "keyboard_backspace 1865174 close Products swap_horiz Keyboard shortcuts info_ou…" at bounding box center [122, 156] width 245 height 310
type input "1492494"
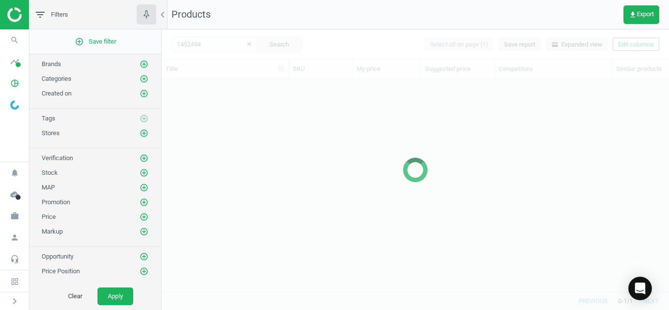
scroll to position [198, 500]
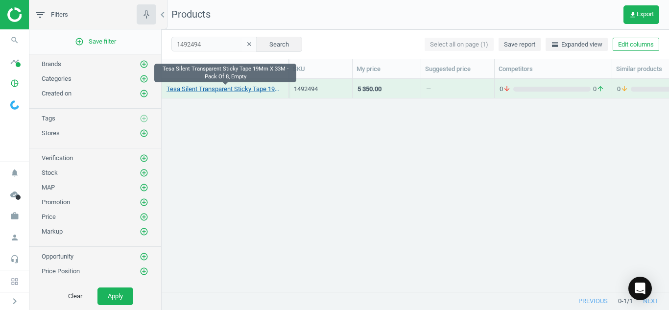
click at [203, 88] on link "Tesa Silent Transparent Sticky Tape 19Mm X 33M - Pack Of 8, Empty" at bounding box center [225, 89] width 117 height 9
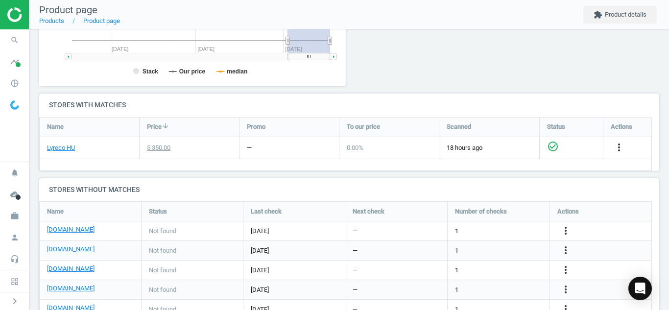
scroll to position [275, 0]
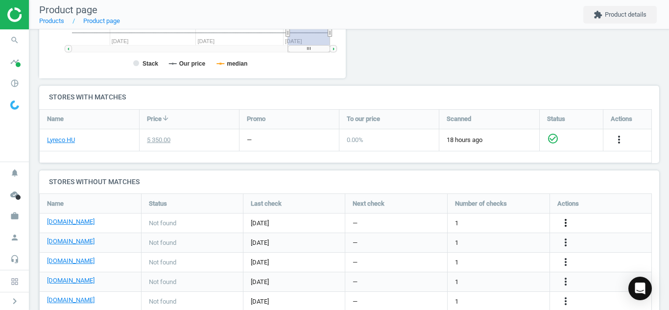
click at [563, 224] on icon "more_vert" at bounding box center [566, 223] width 12 height 12
click at [496, 224] on link "Edit URL/product option" at bounding box center [489, 223] width 134 height 15
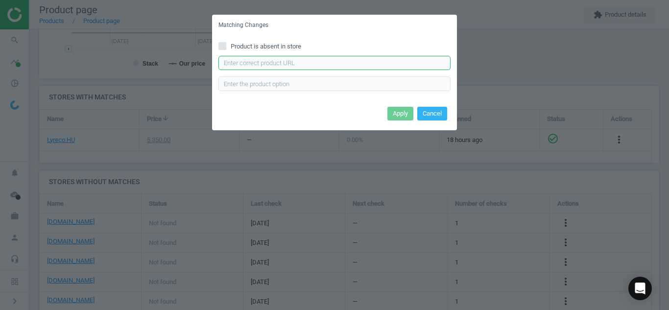
click at [391, 69] on input "text" at bounding box center [335, 63] width 232 height 15
paste input "[URL][DOMAIN_NAME]"
type input "[URL][DOMAIN_NAME]"
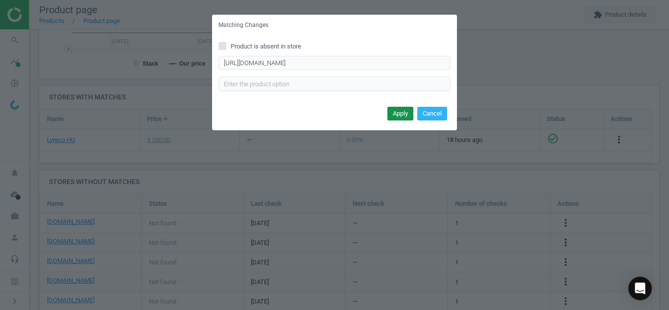
click at [400, 113] on button "Apply" at bounding box center [401, 114] width 26 height 14
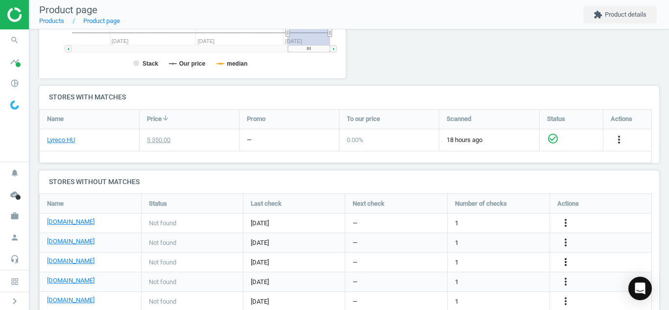
click at [571, 263] on icon "more_vert" at bounding box center [566, 262] width 12 height 12
click at [493, 266] on link "Edit URL/product option" at bounding box center [489, 262] width 134 height 15
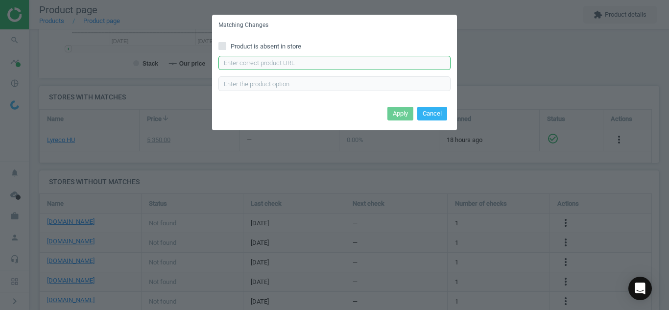
click at [367, 64] on input "text" at bounding box center [335, 63] width 232 height 15
paste input "[URL][DOMAIN_NAME]"
type input "[URL][DOMAIN_NAME]"
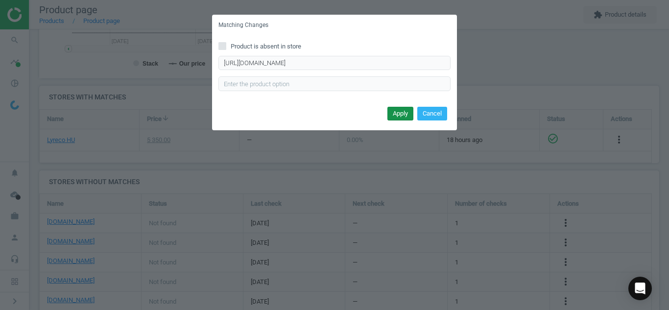
click at [394, 114] on button "Apply" at bounding box center [401, 114] width 26 height 14
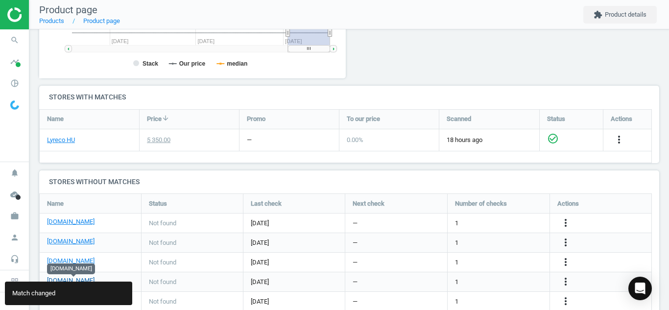
click at [92, 279] on link "[DOMAIN_NAME]" at bounding box center [71, 280] width 48 height 9
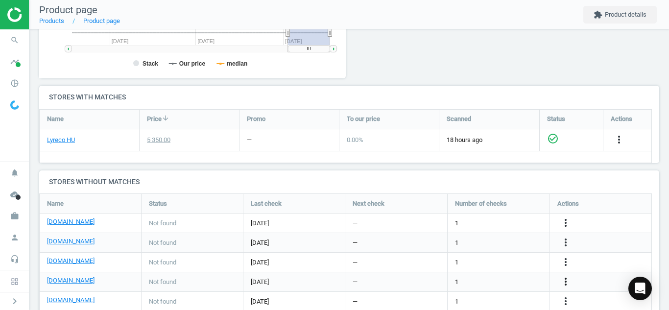
click at [568, 284] on icon "more_vert" at bounding box center [566, 282] width 12 height 12
click at [496, 281] on link "Edit URL/product option" at bounding box center [489, 281] width 134 height 15
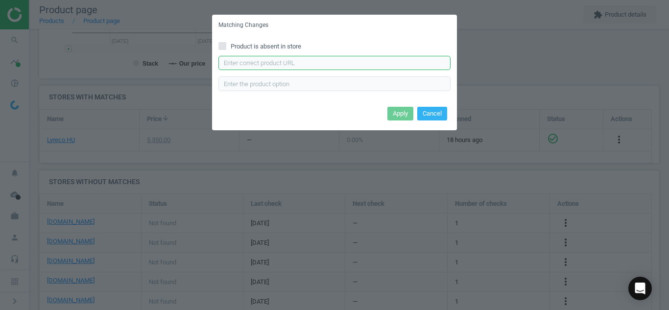
click at [339, 65] on input "text" at bounding box center [335, 63] width 232 height 15
paste input "[URL][DOMAIN_NAME]"
type input "[URL][DOMAIN_NAME]"
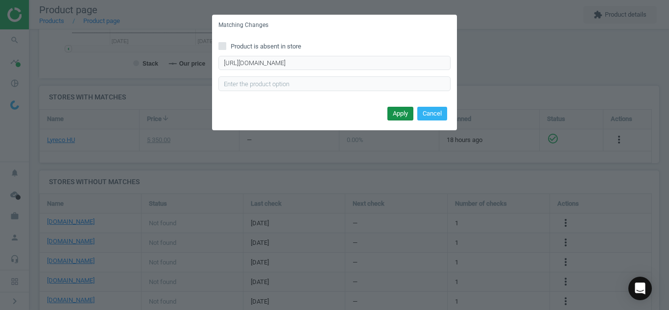
click at [390, 116] on button "Apply" at bounding box center [401, 114] width 26 height 14
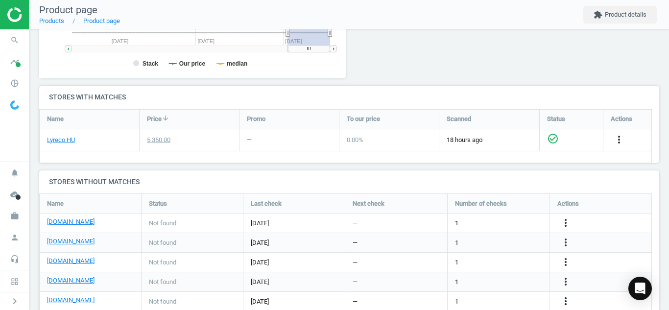
click at [564, 302] on icon "more_vert" at bounding box center [566, 301] width 12 height 12
click at [466, 288] on link "Edit URL/product option" at bounding box center [489, 286] width 134 height 15
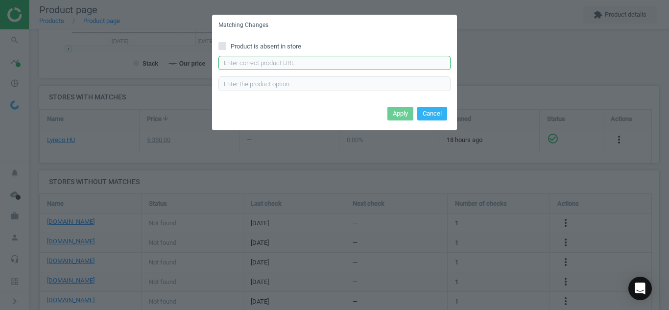
click at [323, 69] on input "text" at bounding box center [335, 63] width 232 height 15
paste input "[URL][DOMAIN_NAME]"
type input "[URL][DOMAIN_NAME]"
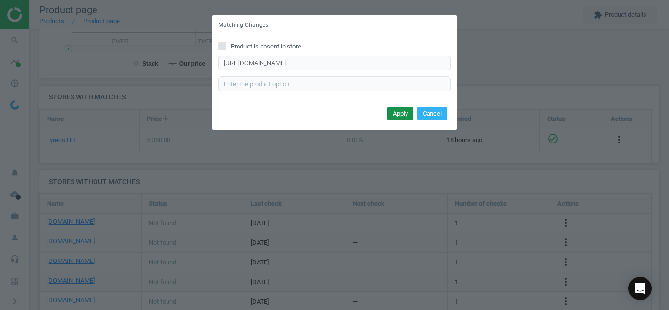
click at [396, 114] on button "Apply" at bounding box center [401, 114] width 26 height 14
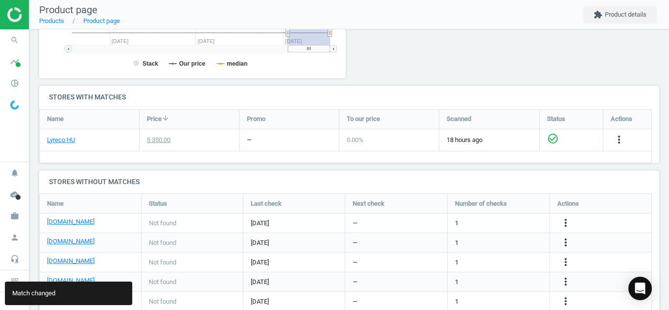
scroll to position [305, 0]
